Goal: Information Seeking & Learning: Stay updated

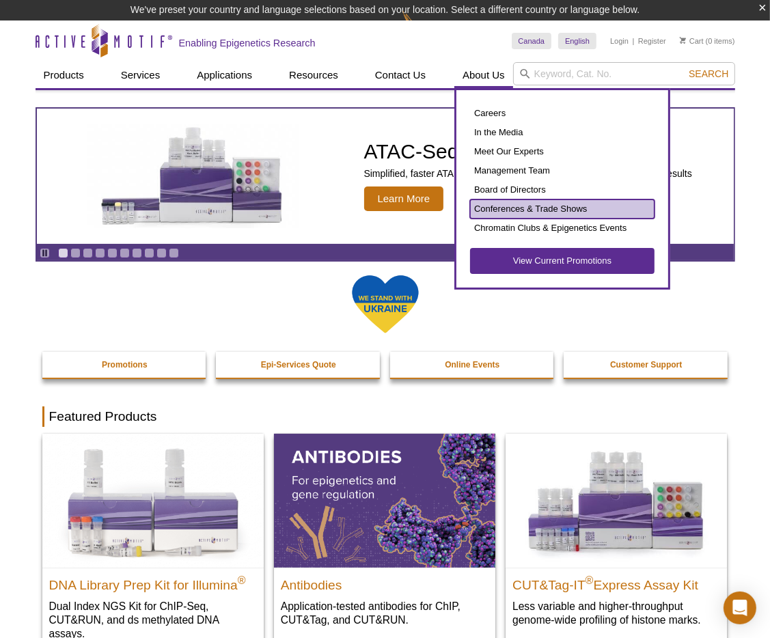
click at [525, 209] on link "Conferences & Trade Shows" at bounding box center [562, 208] width 184 height 19
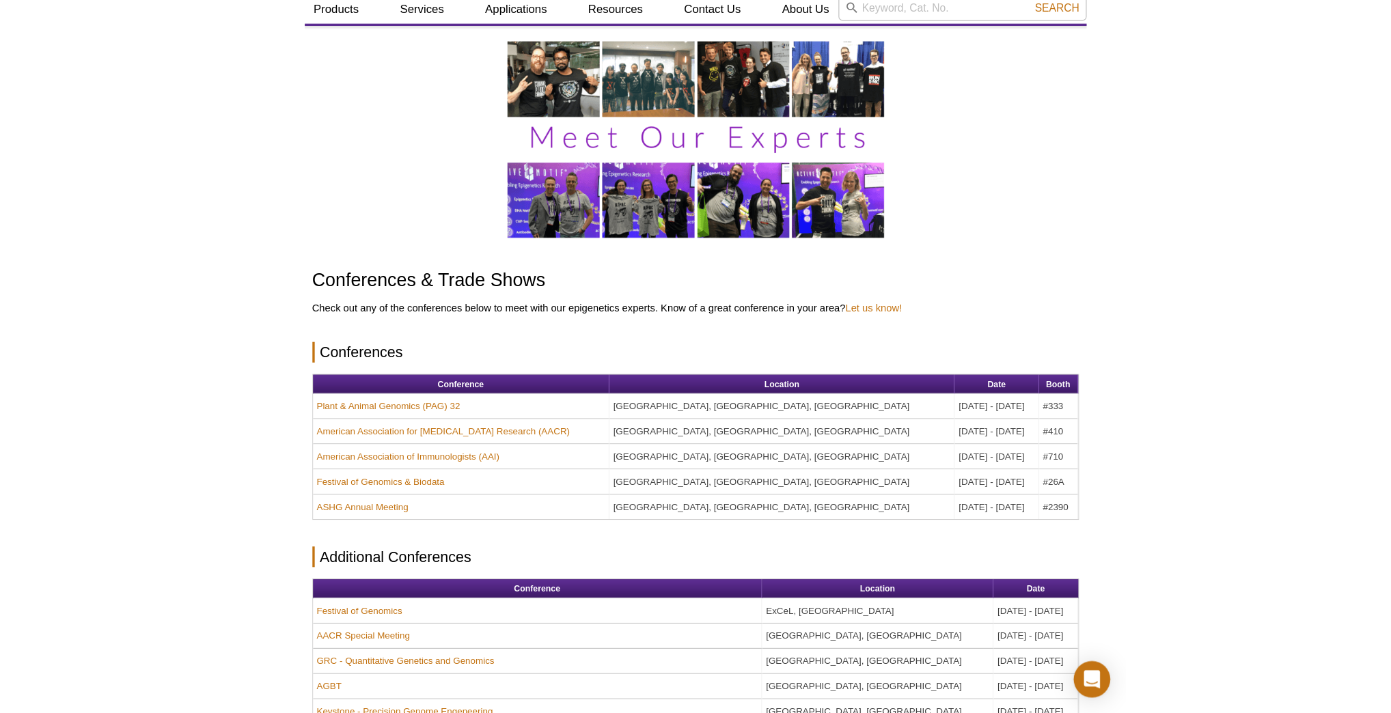
scroll to position [164, 0]
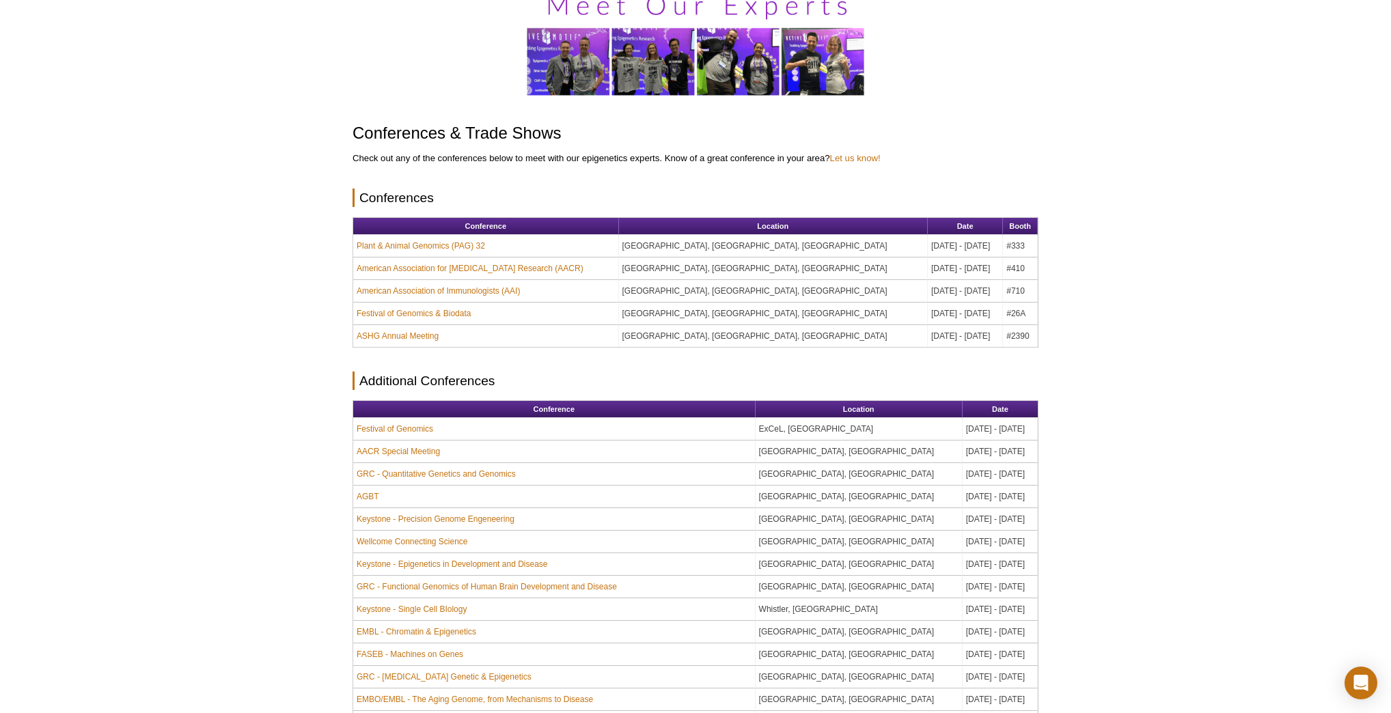
drag, startPoint x: 993, startPoint y: 333, endPoint x: 1017, endPoint y: 333, distance: 23.2
click at [769, 333] on td "#2390" at bounding box center [1020, 336] width 35 height 22
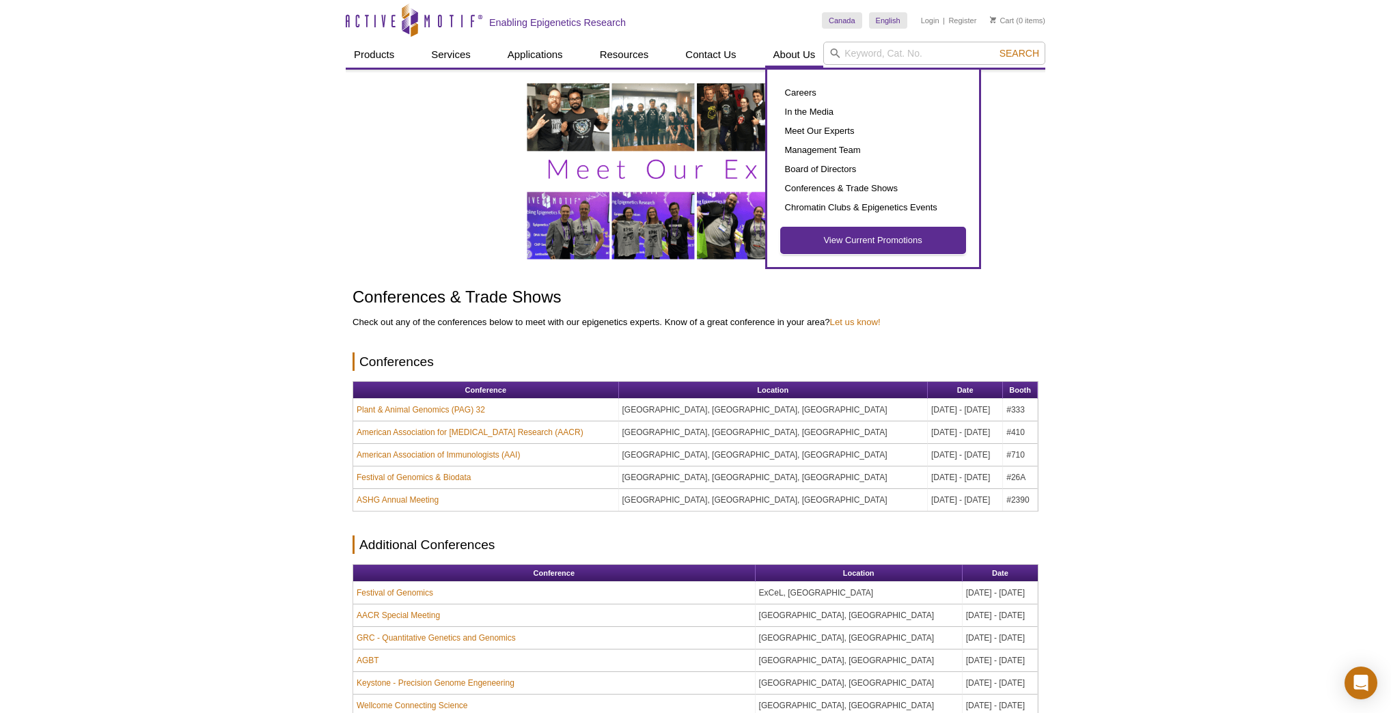
click at [769, 246] on link "View Current Promotions" at bounding box center [873, 240] width 184 height 26
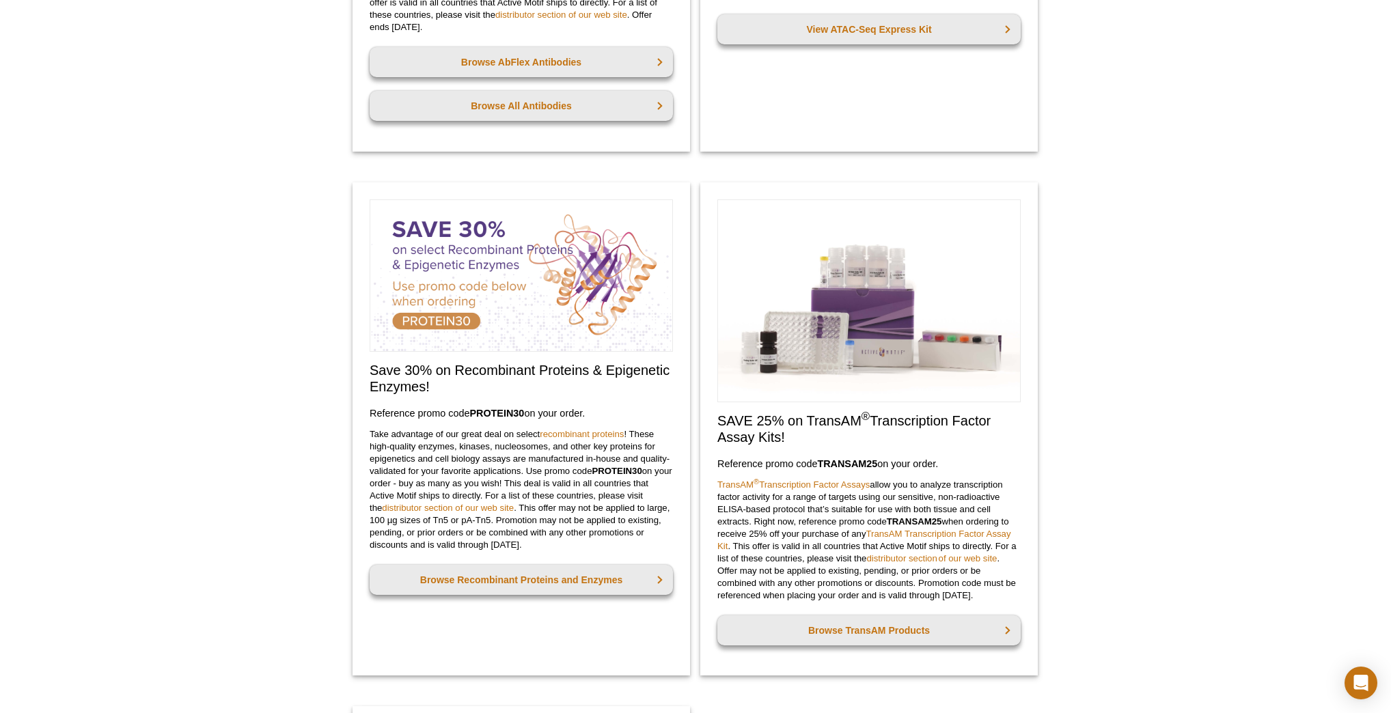
scroll to position [437, 0]
